Goal: Task Accomplishment & Management: Complete application form

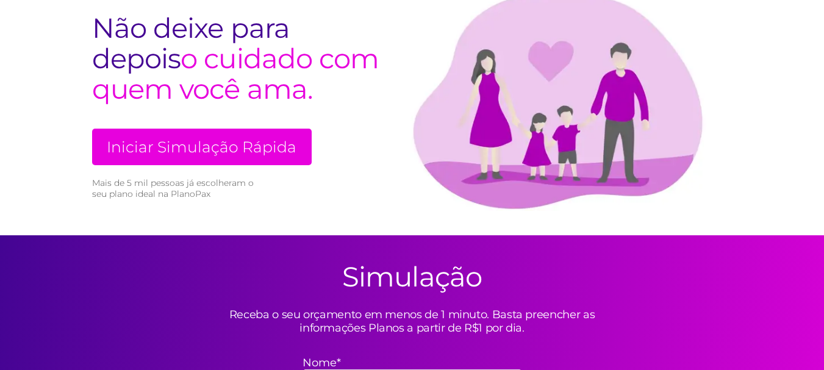
click at [255, 144] on link "Iniciar Simulação Rápida" at bounding box center [202, 147] width 220 height 37
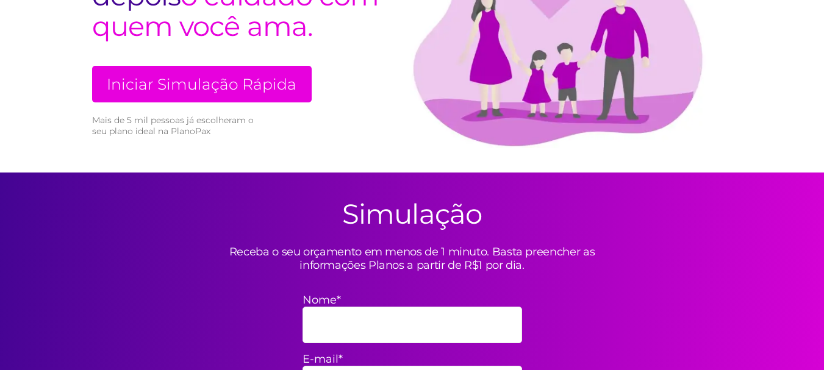
scroll to position [358, 0]
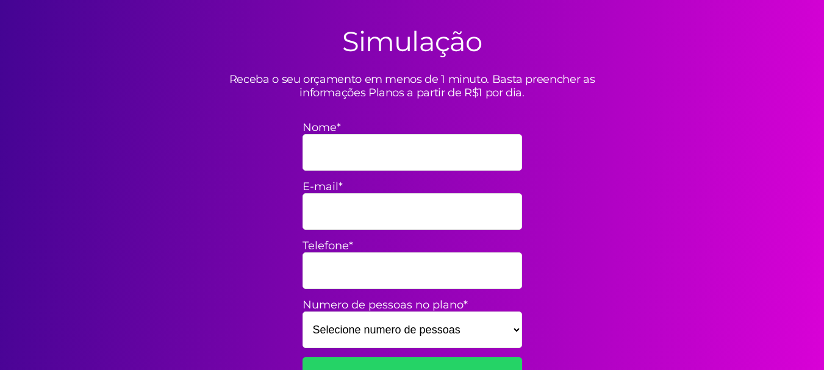
click at [362, 148] on input "Nome*" at bounding box center [413, 152] width 220 height 37
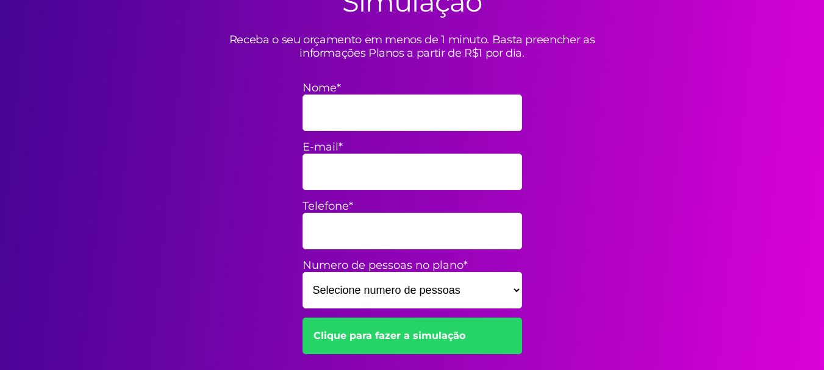
scroll to position [419, 0]
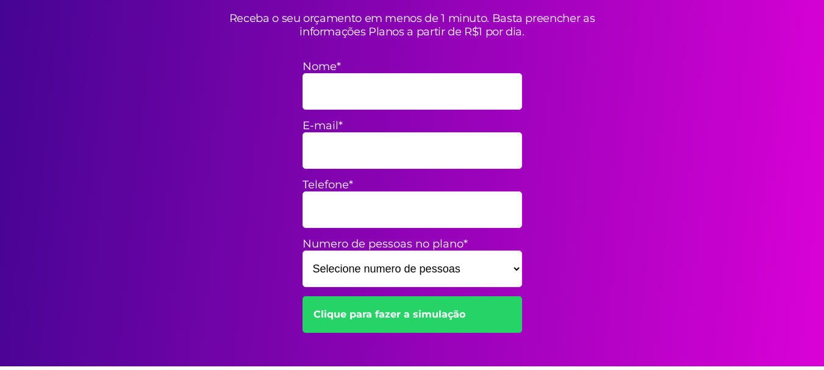
click at [430, 271] on select "Selecione numero de pessoas 1 2 3 4 5 6 7 8 9 10 11 12 13 14 15" at bounding box center [413, 269] width 220 height 37
select select "4"
click at [303, 251] on select "Selecione numero de pessoas 1 2 3 4 5 6 7 8 9 10 11 12 13 14 15" at bounding box center [413, 269] width 220 height 37
click at [359, 90] on input "Nome*" at bounding box center [413, 91] width 220 height 37
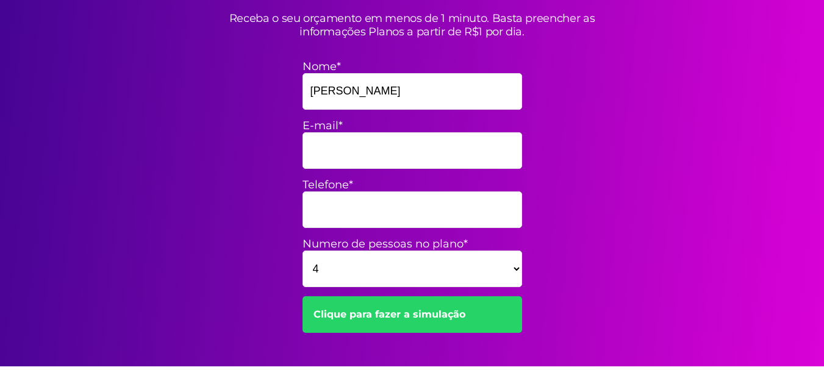
type input "[PERSON_NAME]"
click at [434, 146] on input "E-mail*" at bounding box center [413, 150] width 220 height 37
type input "[EMAIL_ADDRESS][DOMAIN_NAME]"
click at [411, 207] on input "Telefone*" at bounding box center [413, 210] width 220 height 37
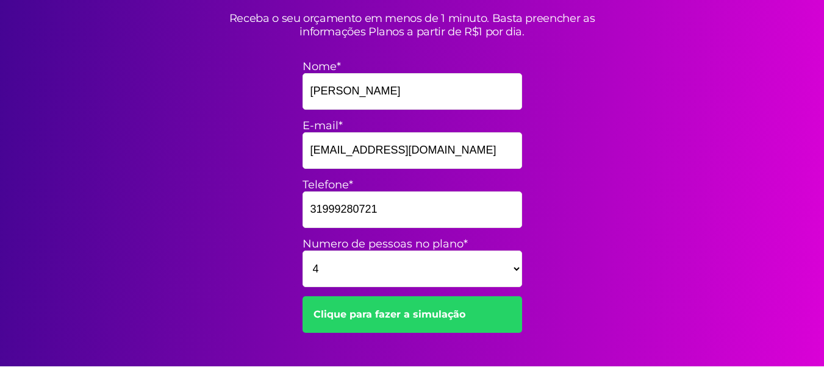
type input "31999280721"
click at [439, 320] on link "Clique para fazer a simulação" at bounding box center [413, 315] width 220 height 37
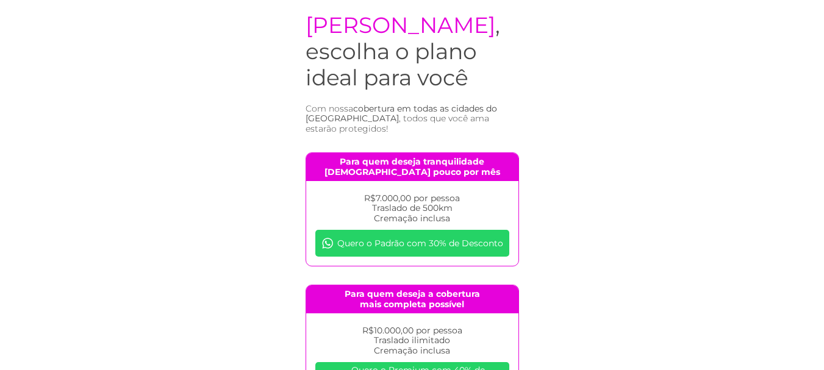
scroll to position [61, 0]
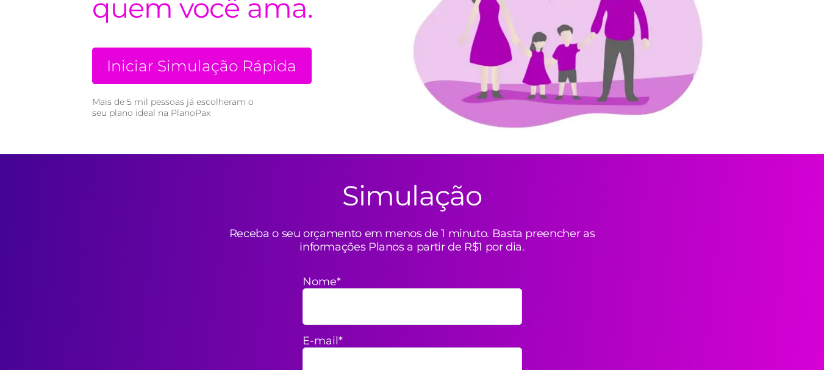
scroll to position [122, 0]
